Goal: Task Accomplishment & Management: Manage account settings

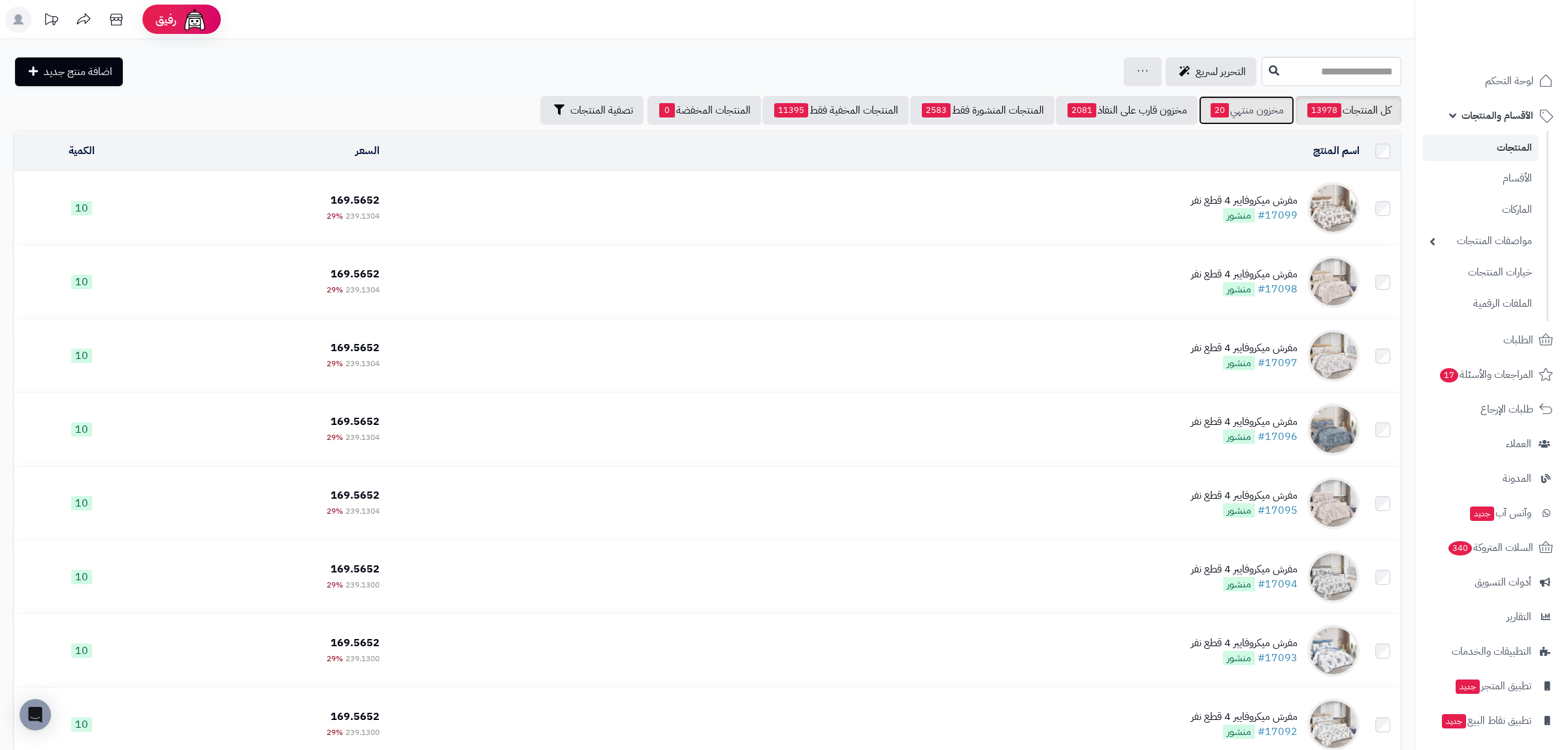
click at [1238, 107] on link "مخزون منتهي 20" at bounding box center [1246, 110] width 95 height 29
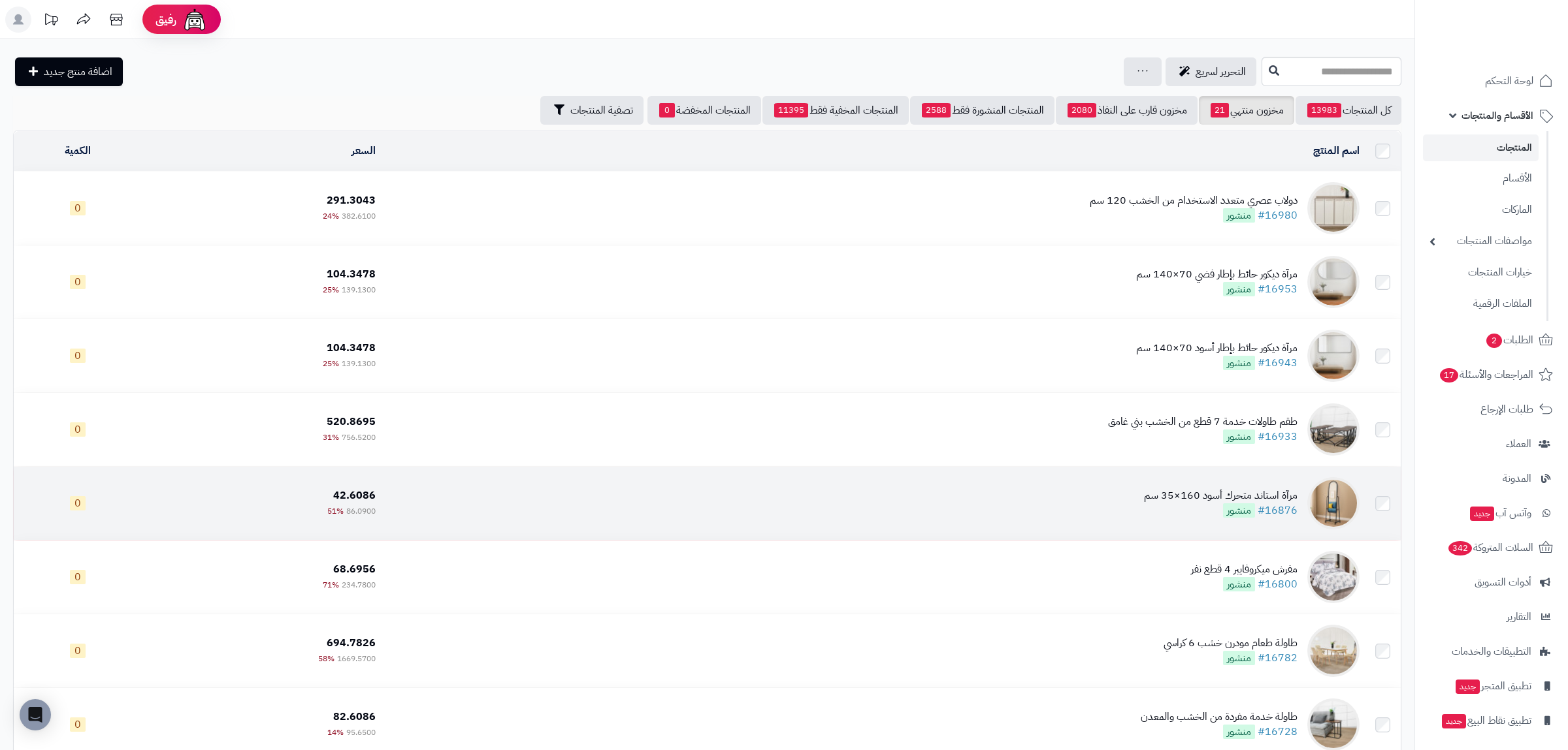
scroll to position [304, 0]
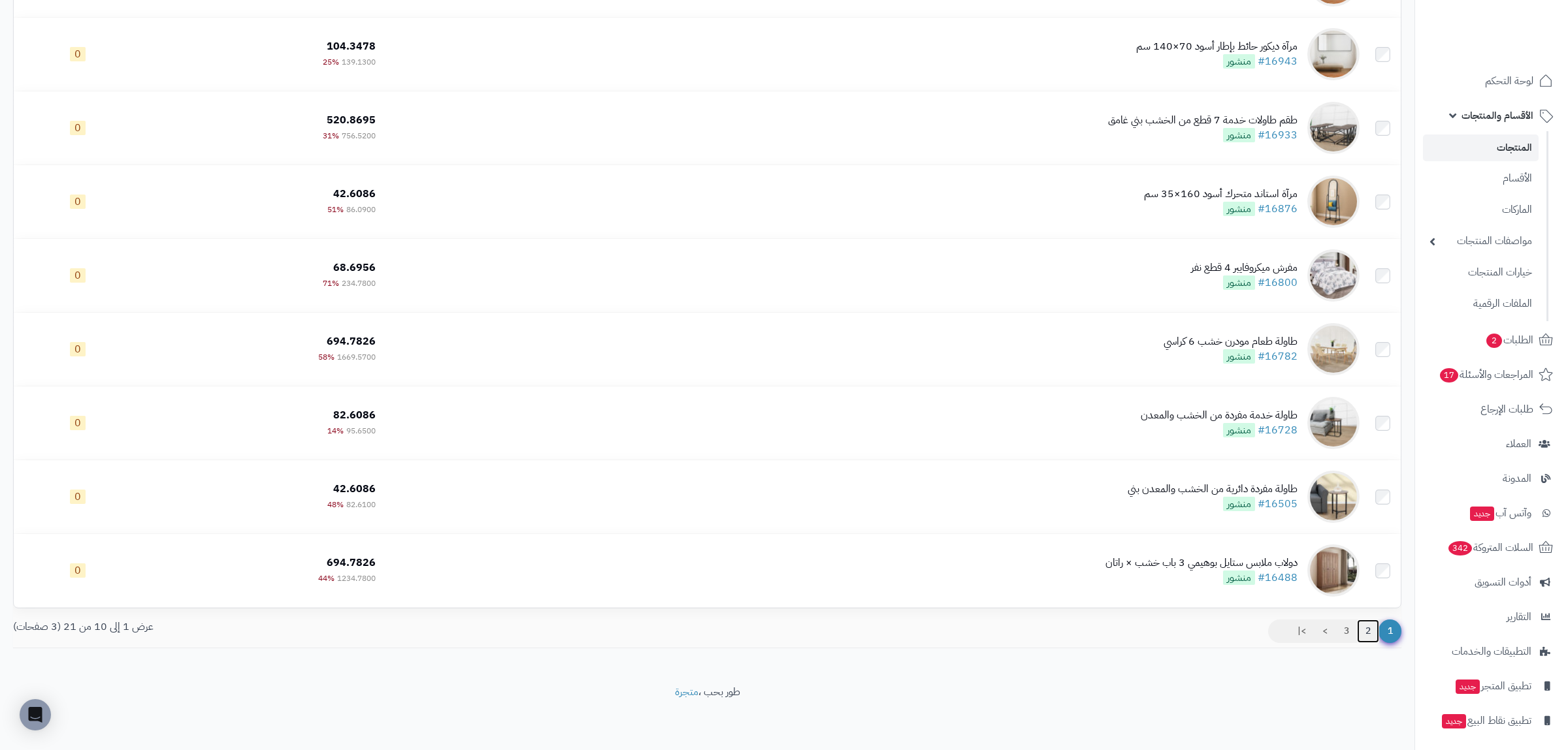
click at [1366, 637] on link "2" at bounding box center [1367, 631] width 22 height 23
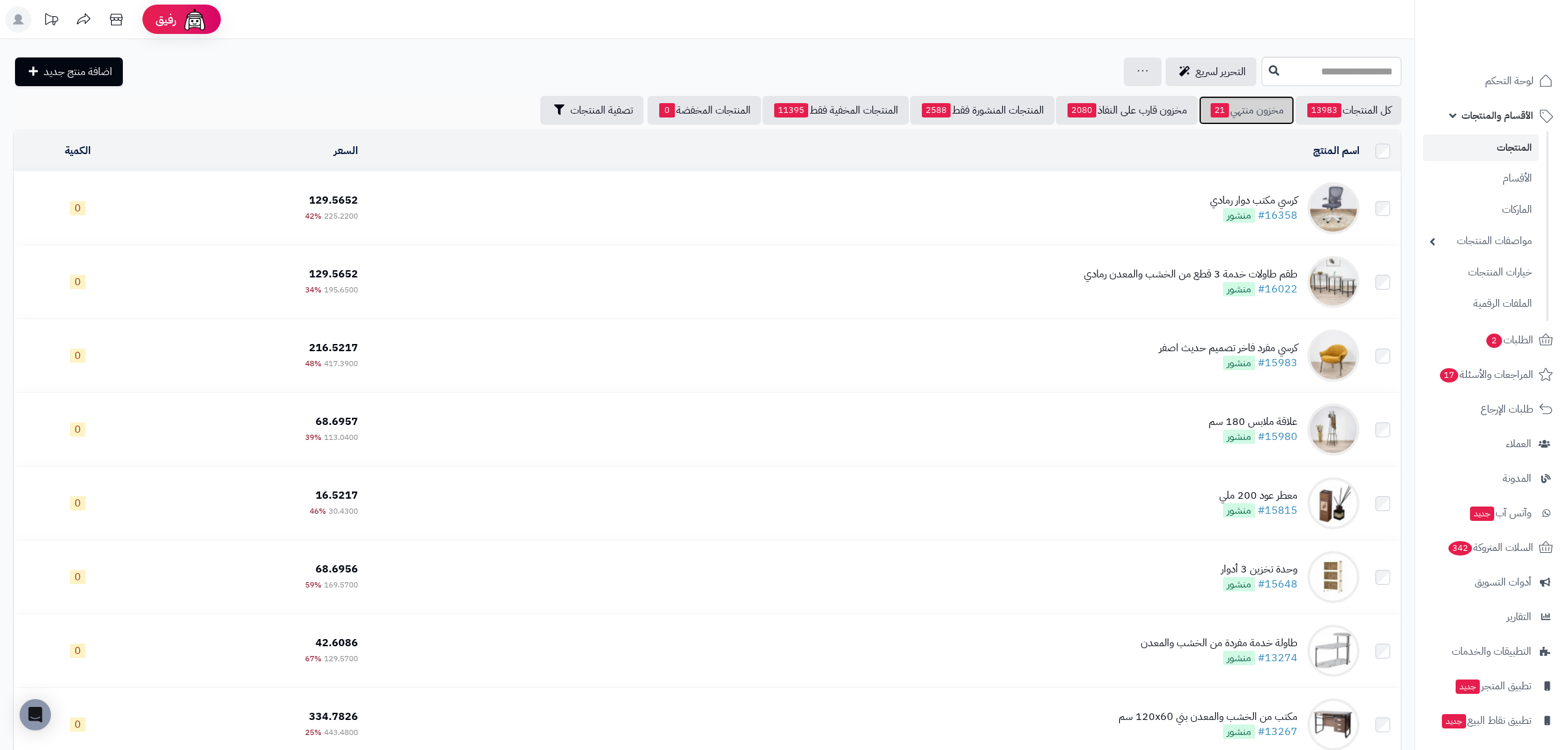
click at [1239, 105] on link "مخزون منتهي 21" at bounding box center [1246, 110] width 95 height 29
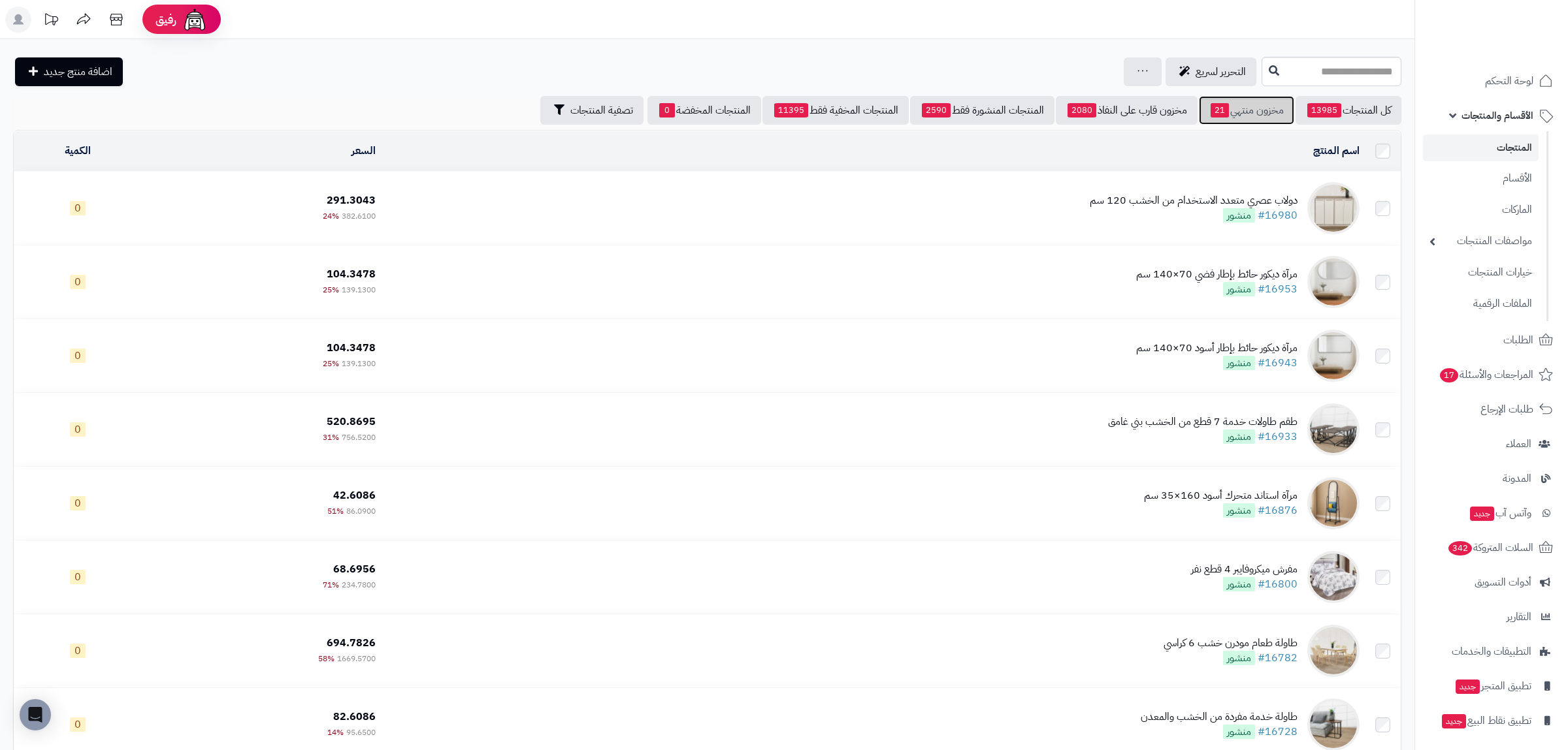
click at [1239, 117] on link "مخزون منتهي 21" at bounding box center [1246, 110] width 95 height 29
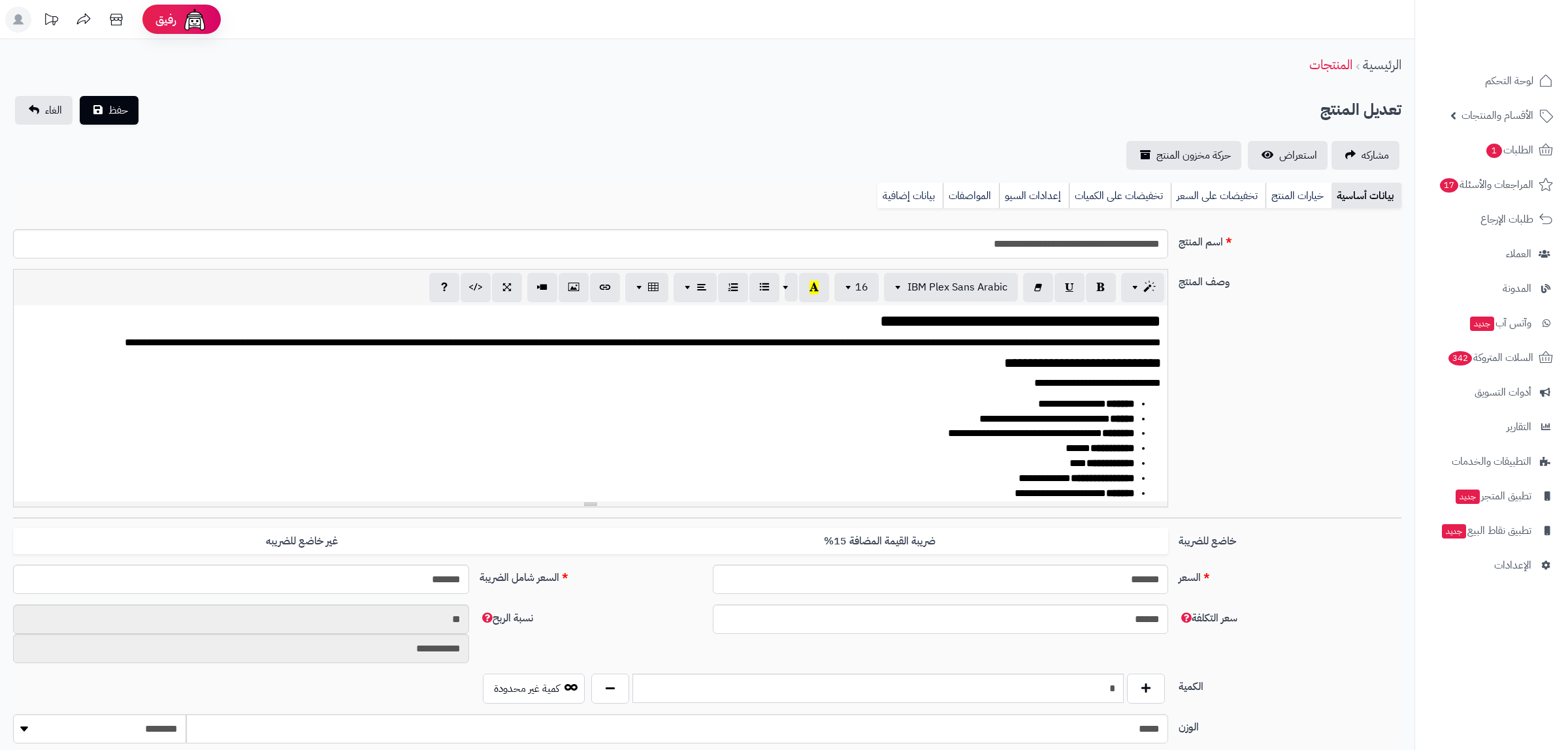
scroll to position [720, 0]
click at [887, 209] on div "بيانات أساسية خيارات المنتج تخفيضات على السعر تخفيضات على الكميات إعدادات السيو…" at bounding box center [706, 201] width 1388 height 36
click at [889, 203] on link "بيانات إضافية" at bounding box center [910, 196] width 65 height 26
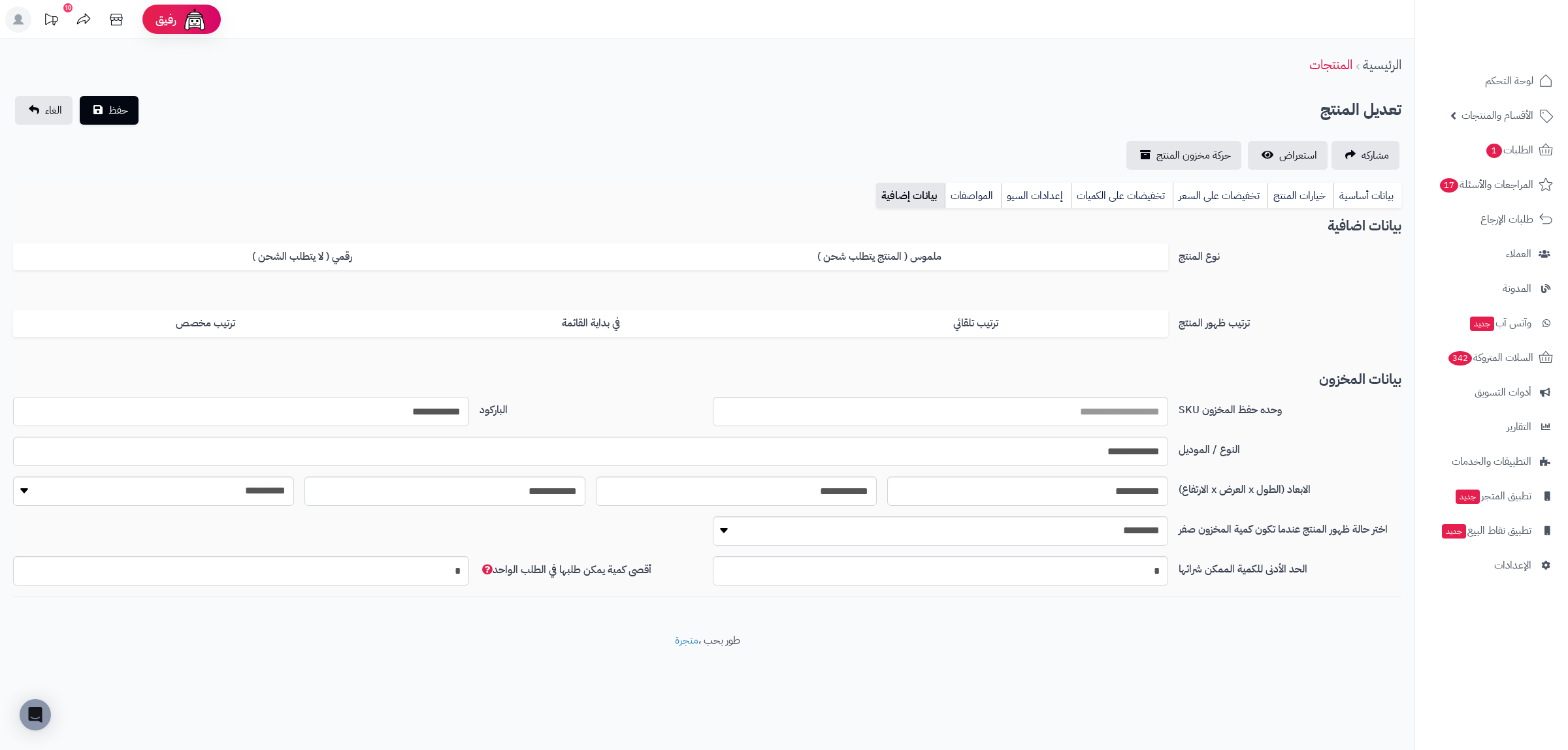
click at [430, 408] on input "**********" at bounding box center [240, 411] width 456 height 29
click at [1365, 186] on link "بيانات أساسية" at bounding box center [1367, 196] width 68 height 26
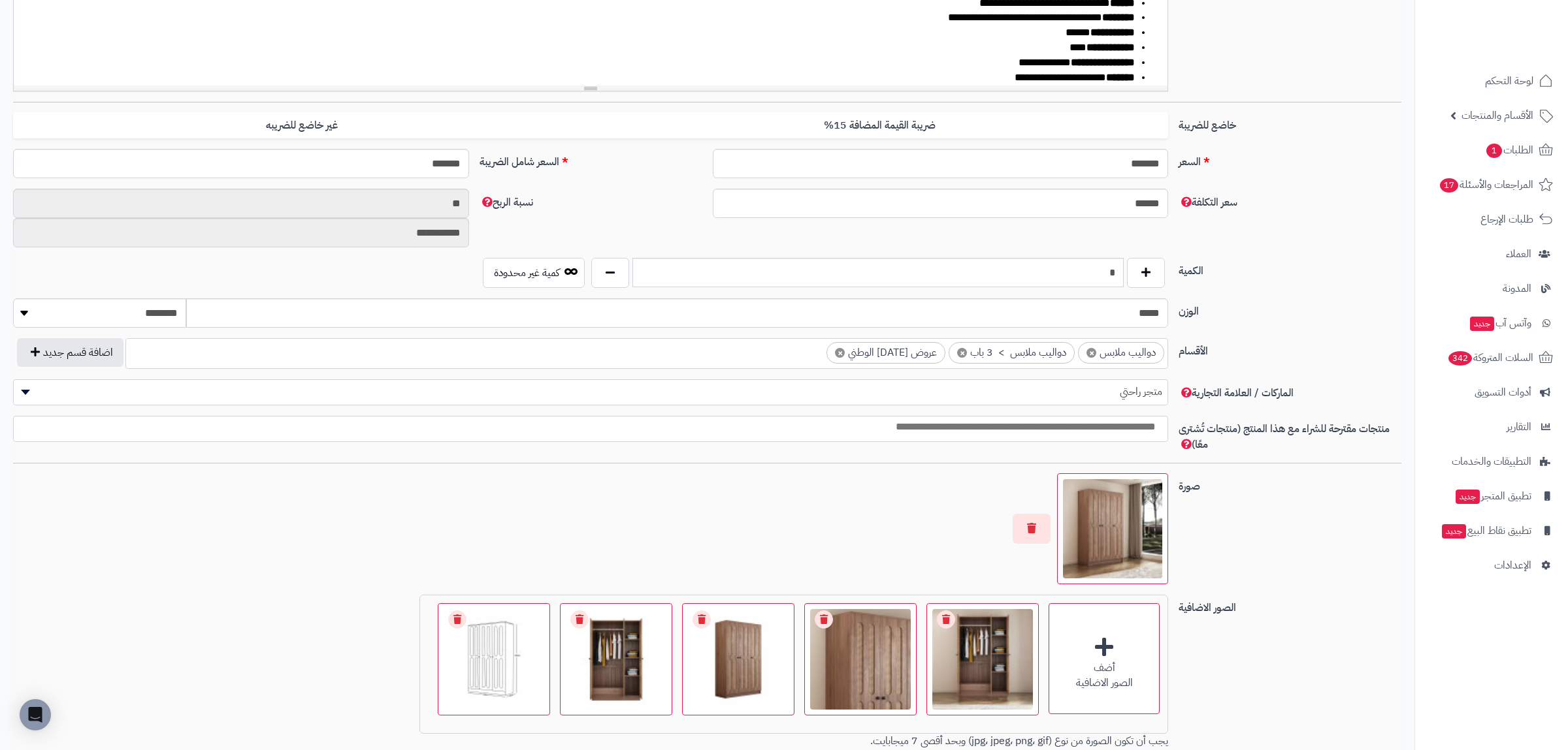
scroll to position [600, 0]
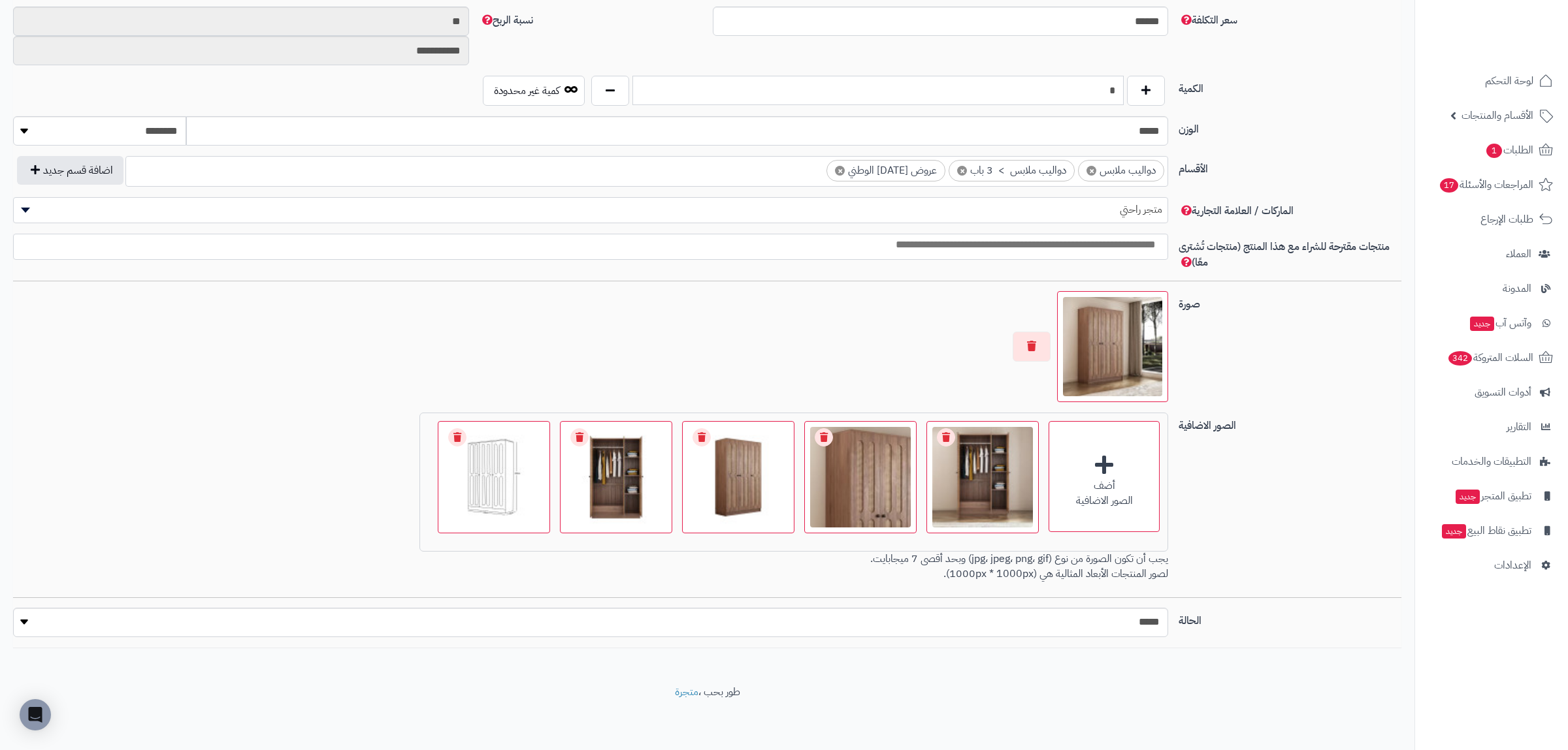
drag, startPoint x: 1094, startPoint y: 84, endPoint x: 1135, endPoint y: 95, distance: 42.4
click at [1123, 95] on input "*" at bounding box center [878, 90] width 491 height 29
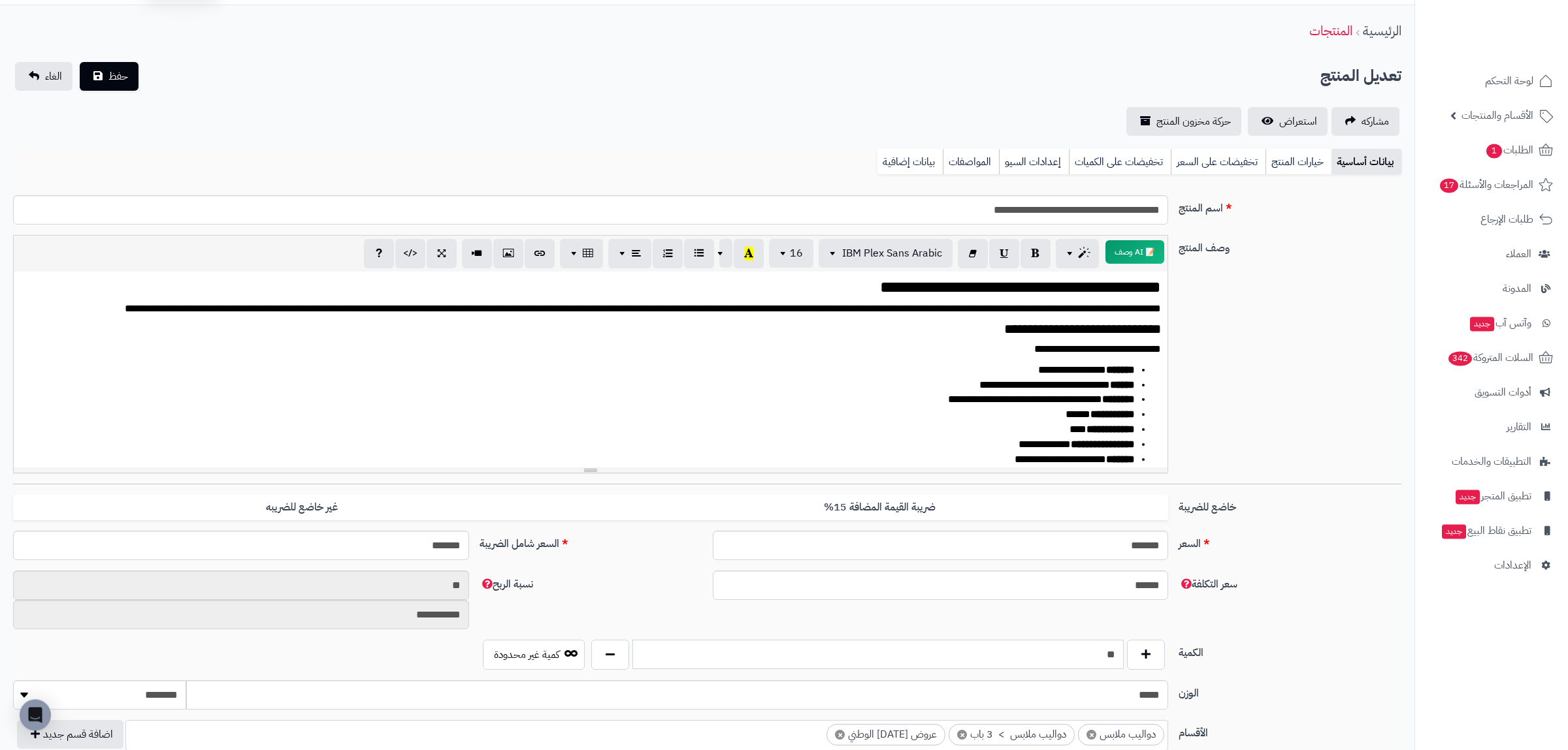
scroll to position [0, 0]
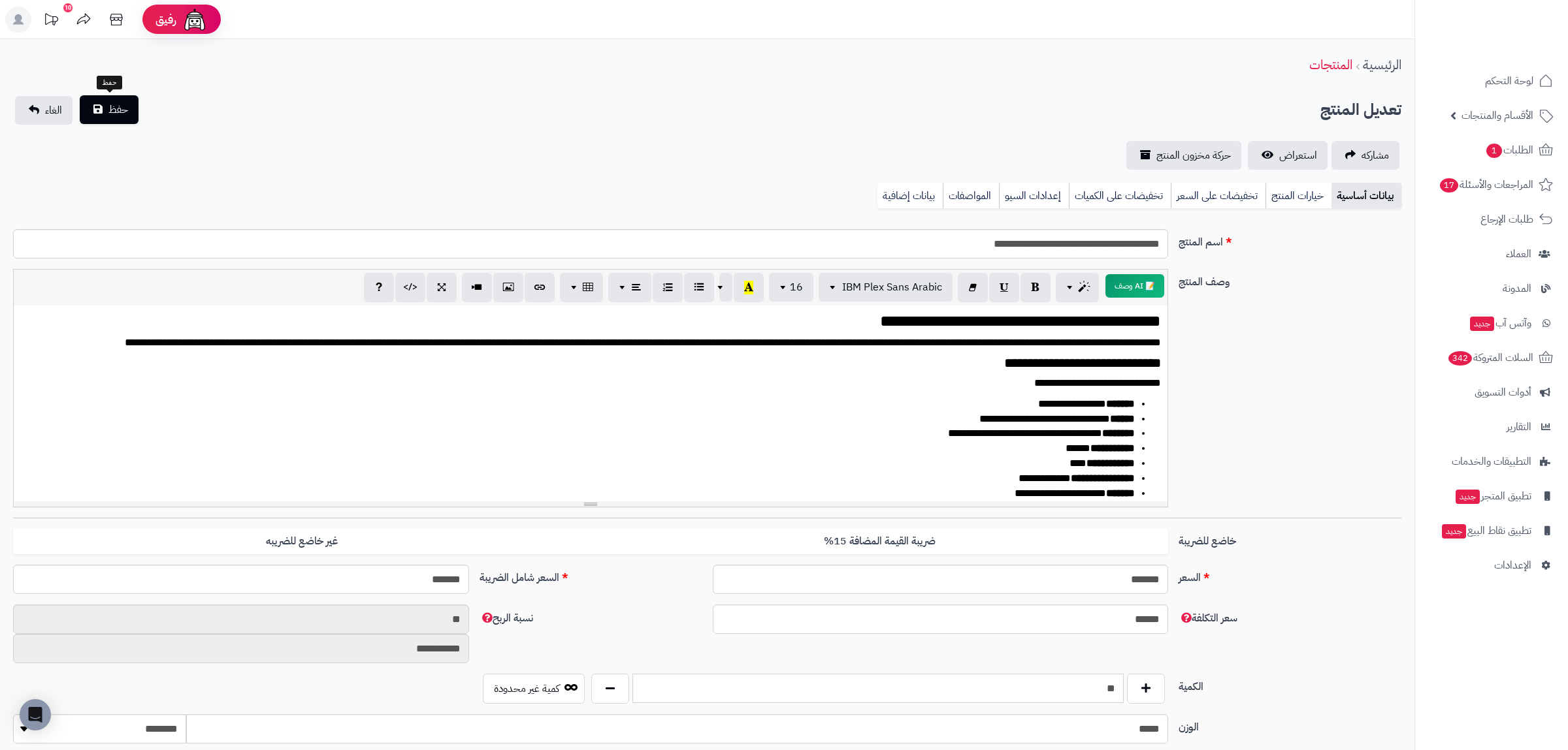
type input "**"
click at [120, 111] on span "حفظ" at bounding box center [118, 110] width 20 height 16
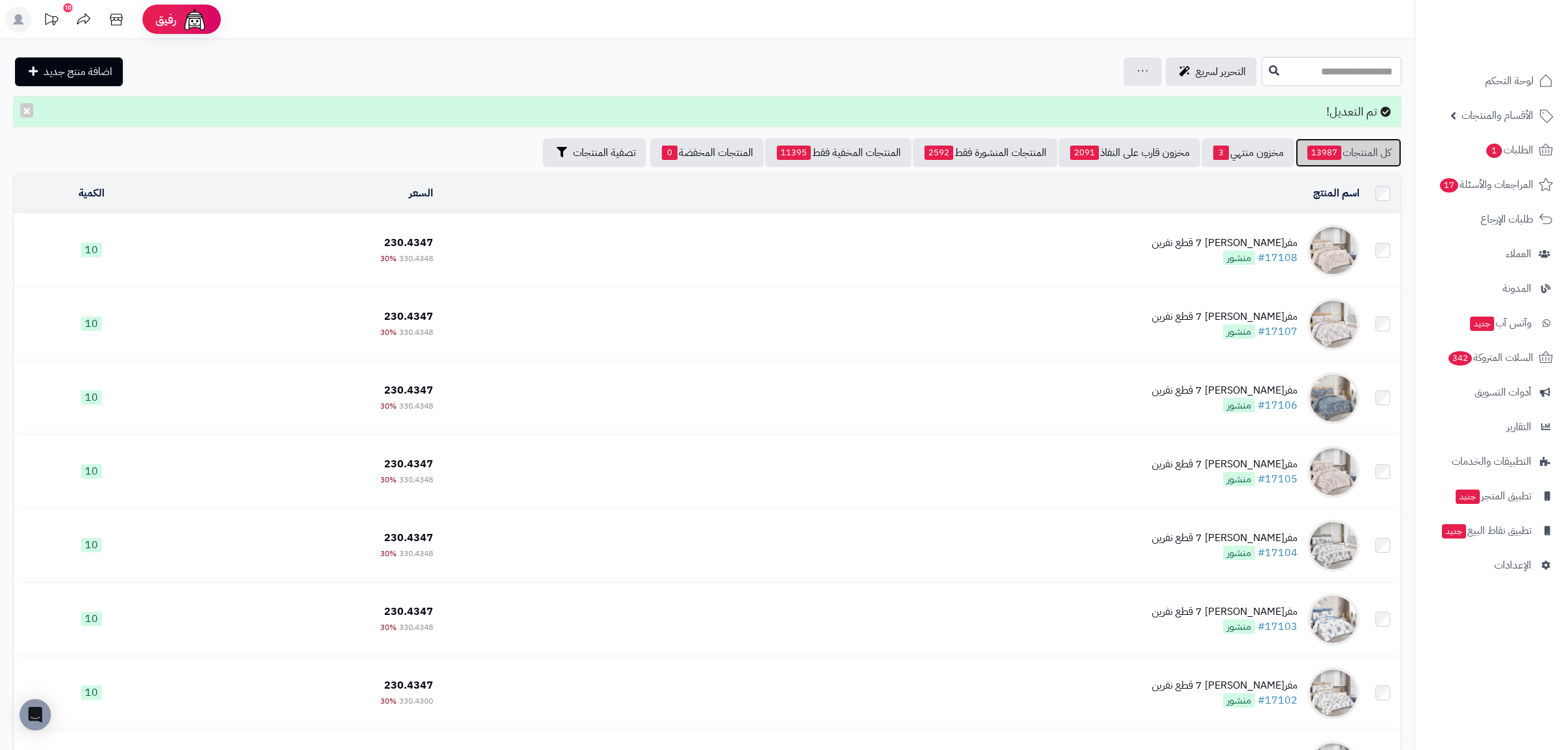
click at [1363, 147] on link "كل المنتجات 13987" at bounding box center [1348, 152] width 106 height 29
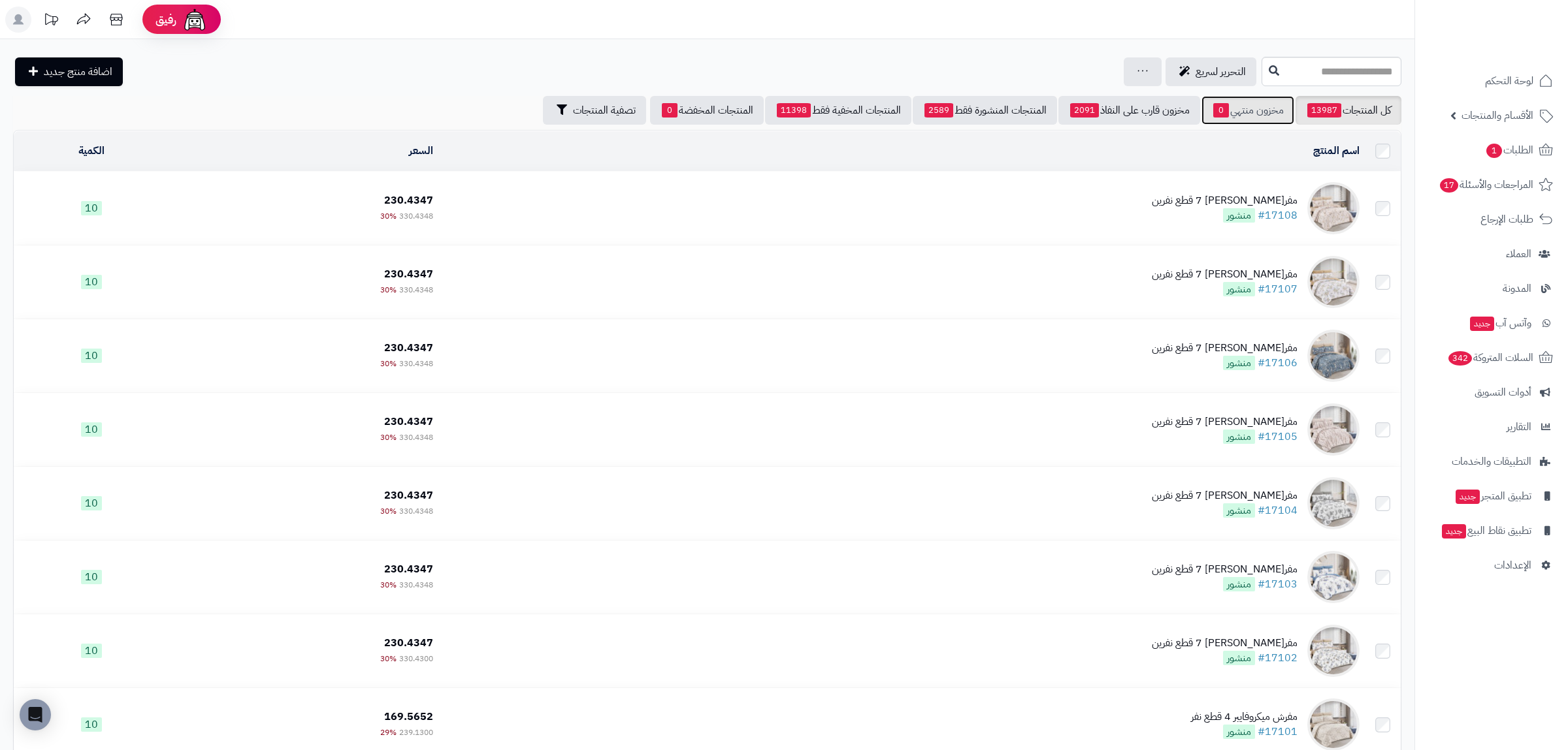
click at [1247, 103] on link "مخزون منتهي 0" at bounding box center [1247, 110] width 93 height 29
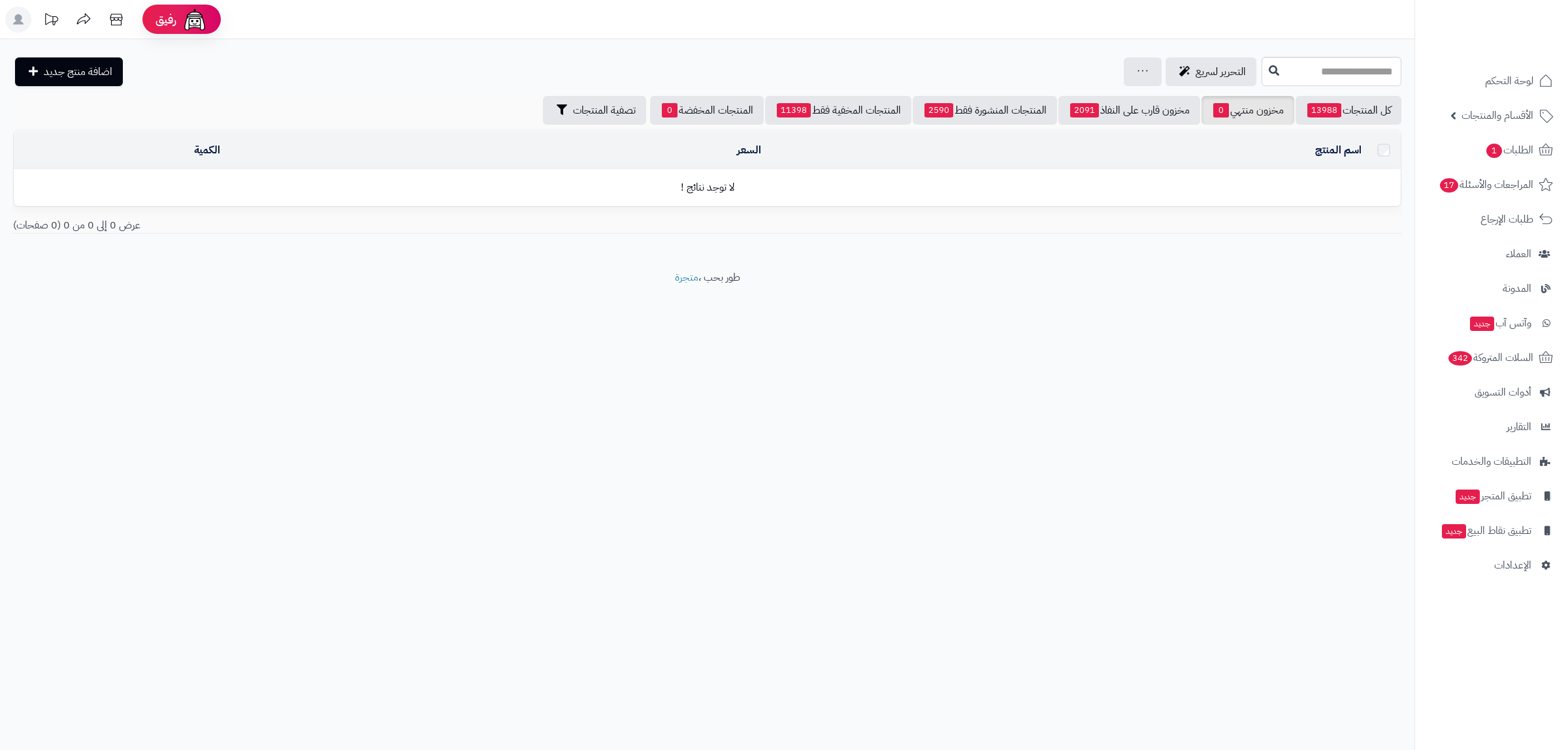
click at [1343, 105] on link "كل المنتجات 13988" at bounding box center [1348, 110] width 106 height 29
